Goal: Navigation & Orientation: Find specific page/section

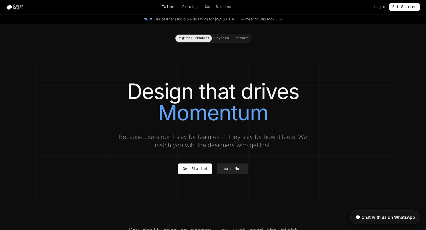
click at [168, 8] on link "Talent" at bounding box center [168, 7] width 13 height 5
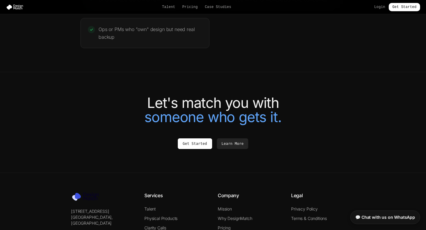
scroll to position [1314, 0]
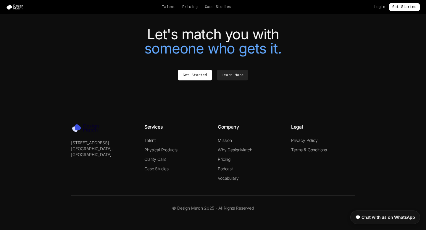
click at [227, 127] on h4 "Company" at bounding box center [250, 126] width 64 height 7
click at [225, 140] on link "Mission" at bounding box center [225, 140] width 14 height 5
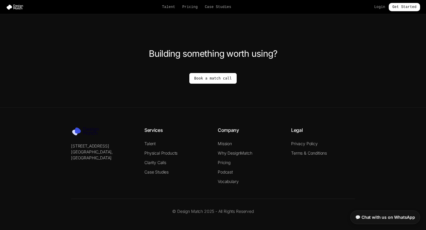
scroll to position [445, 0]
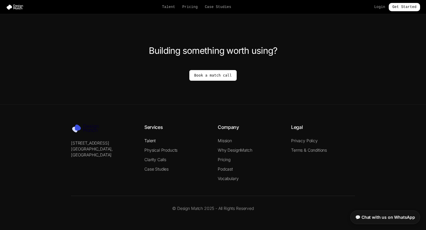
click at [148, 140] on link "Talent" at bounding box center [149, 140] width 11 height 5
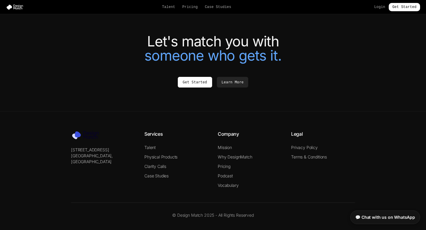
scroll to position [1314, 0]
